Goal: Task Accomplishment & Management: Complete application form

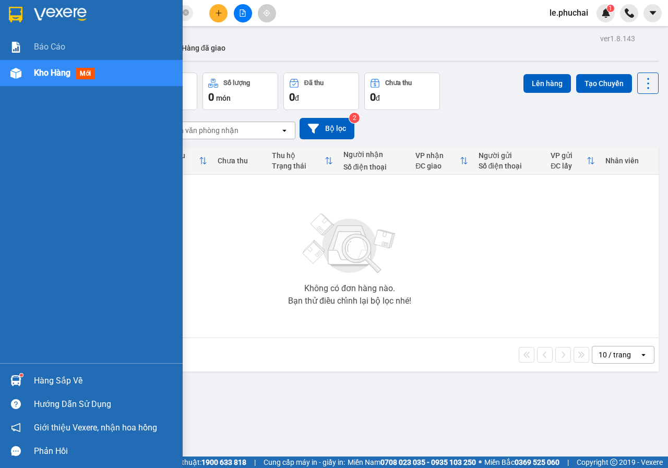
click at [63, 79] on div "Kho hàng mới" at bounding box center [66, 72] width 65 height 13
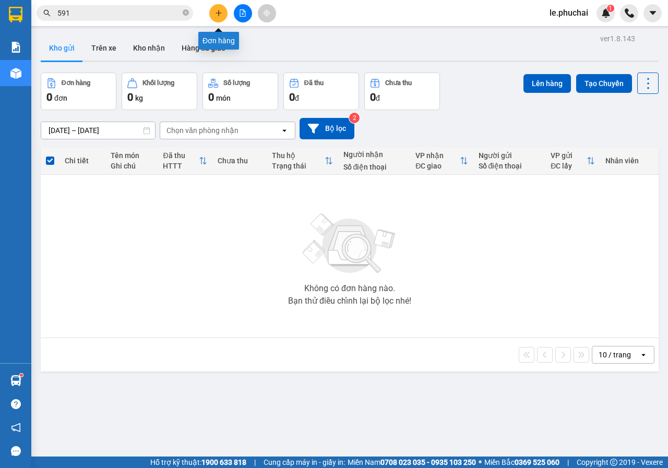
click at [214, 14] on button at bounding box center [218, 13] width 18 height 18
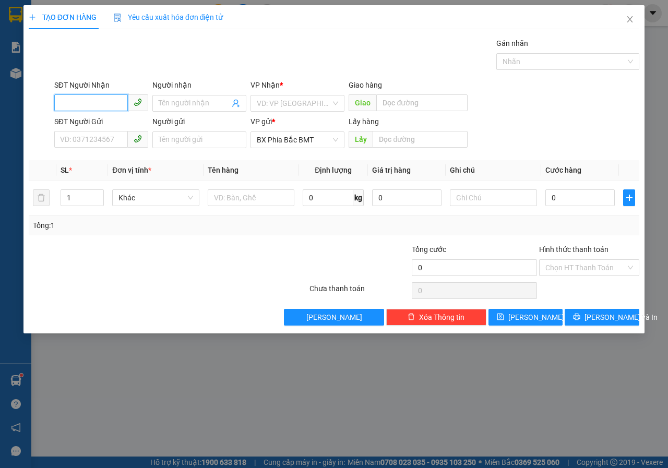
click at [78, 104] on input "SĐT Người Nhận" at bounding box center [91, 103] width 74 height 17
type input "0913865652"
click at [195, 104] on input "Người nhận" at bounding box center [194, 103] width 71 height 11
type input "CHIỂNG"
click at [276, 109] on input "search" at bounding box center [294, 104] width 74 height 16
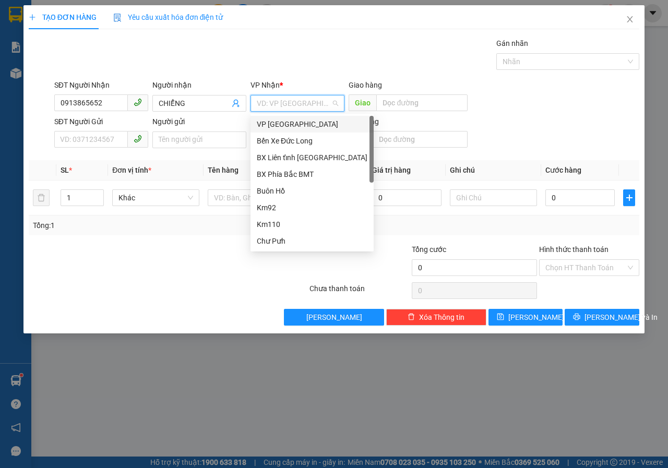
click at [278, 123] on div "VP [GEOGRAPHIC_DATA]" at bounding box center [312, 124] width 111 height 11
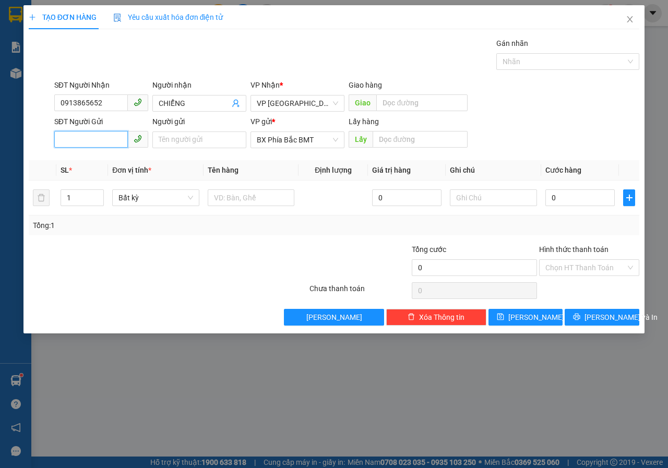
click at [108, 145] on input "SĐT Người Gửi" at bounding box center [91, 139] width 74 height 17
type input "0904011272"
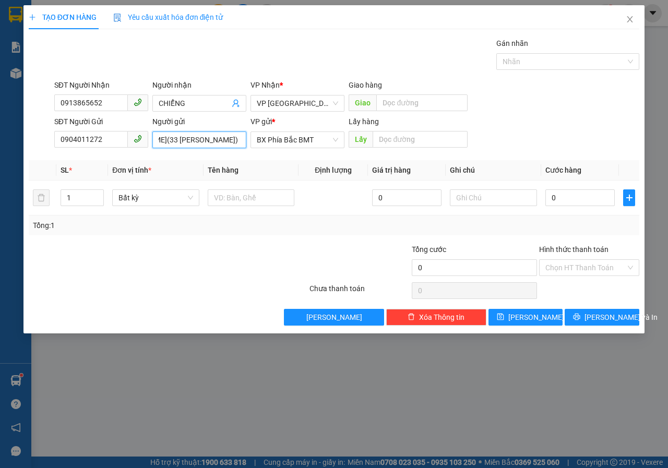
scroll to position [0, 80]
type input "[PERSON_NAME](33 [PERSON_NAME])"
click at [412, 148] on div "Lấy" at bounding box center [408, 140] width 119 height 17
click at [415, 143] on input "text" at bounding box center [420, 139] width 95 height 17
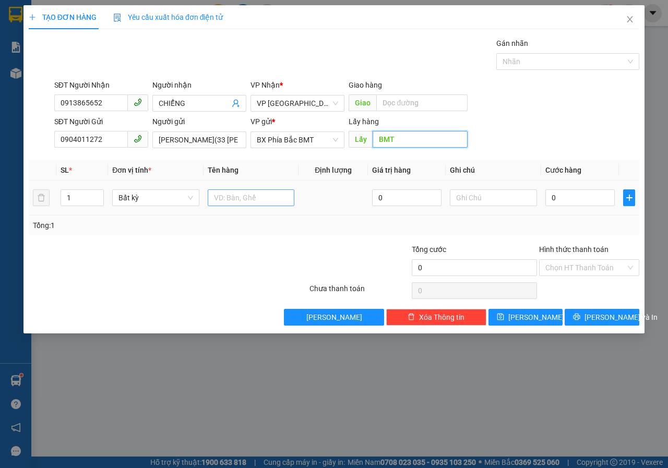
type input "BMT"
click at [249, 201] on input "text" at bounding box center [251, 198] width 87 height 17
click at [167, 204] on span "Bất kỳ" at bounding box center [156, 198] width 75 height 16
type input "CAN RƯỢU"
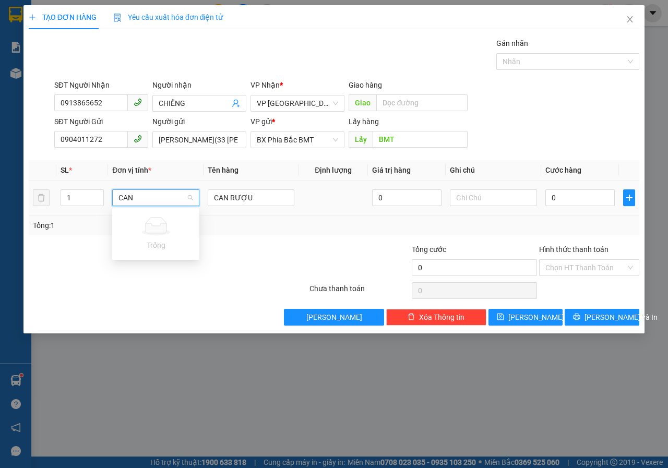
type input "CAN"
click at [288, 261] on div at bounding box center [257, 262] width 102 height 37
click at [562, 196] on input "0" at bounding box center [580, 198] width 69 height 17
type input "6"
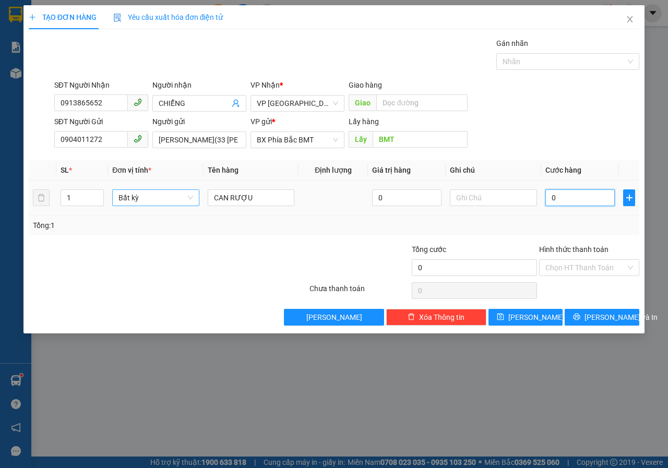
type input "6"
type input "60"
type input "600"
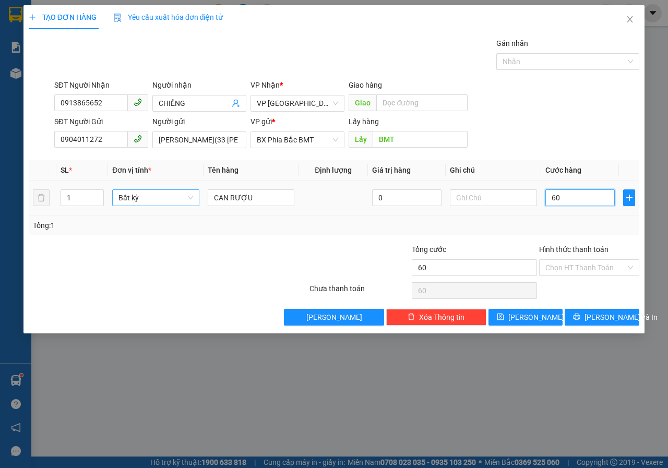
type input "600"
type input "6.000"
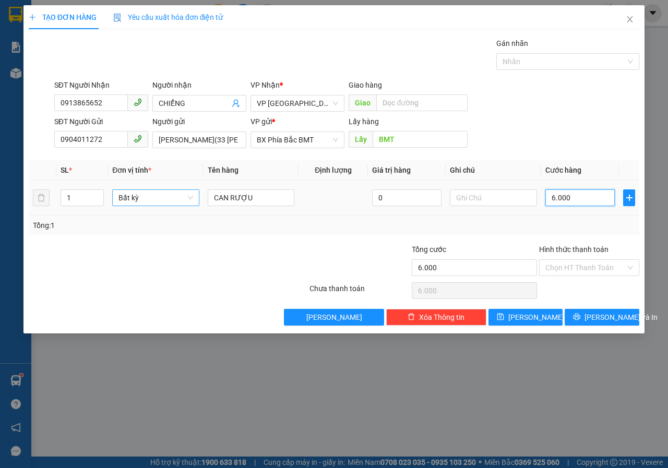
type input "60.000"
click at [581, 317] on icon "printer" at bounding box center [576, 316] width 7 height 7
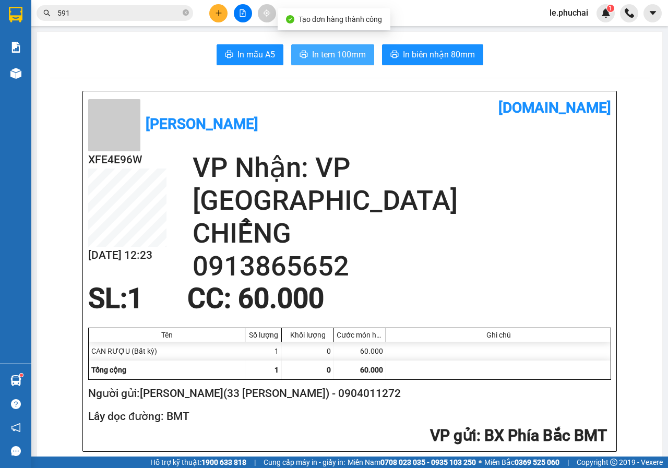
click at [340, 57] on span "In tem 100mm" at bounding box center [339, 54] width 54 height 13
